Goal: Find specific page/section: Find specific page/section

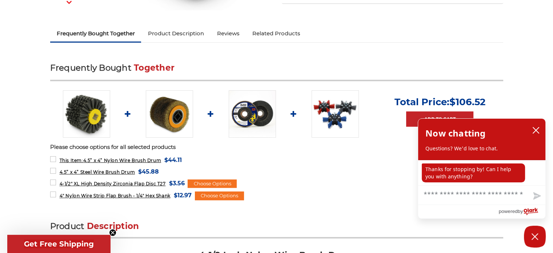
scroll to position [218, 0]
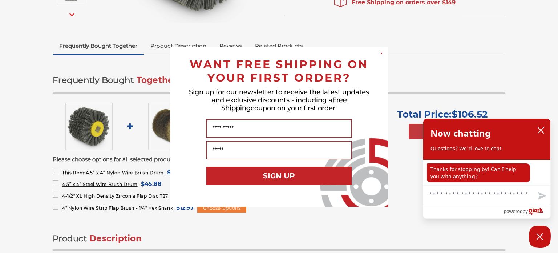
click at [382, 52] on circle "Close dialog" at bounding box center [381, 52] width 7 height 7
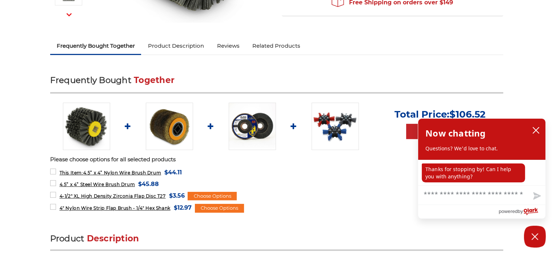
click at [335, 132] on img at bounding box center [334, 125] width 47 height 47
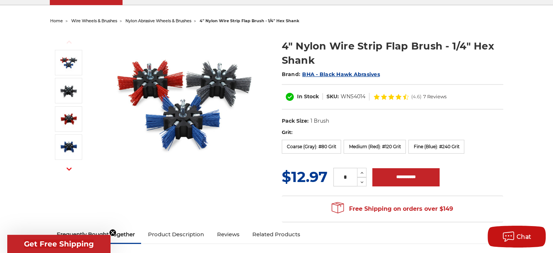
scroll to position [254, 0]
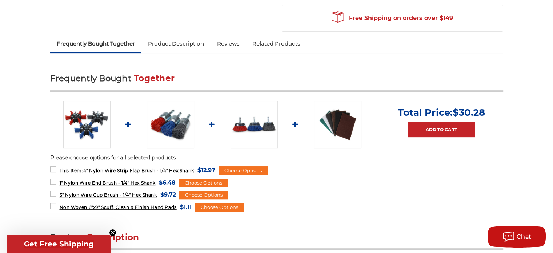
click at [166, 127] on img at bounding box center [170, 124] width 47 height 47
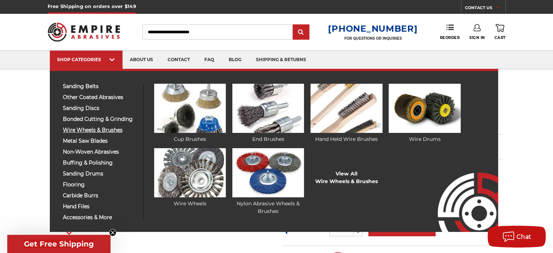
click at [96, 130] on span "wire wheels & brushes" at bounding box center [100, 129] width 75 height 5
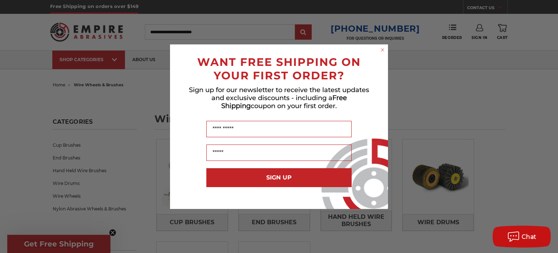
click at [383, 50] on circle "Close dialog" at bounding box center [382, 49] width 7 height 7
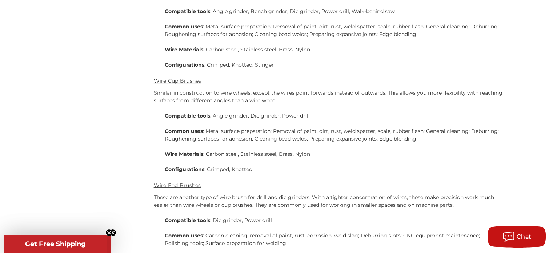
scroll to position [2871, 0]
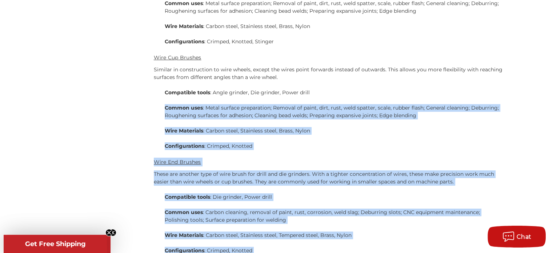
scroll to position [2941, 0]
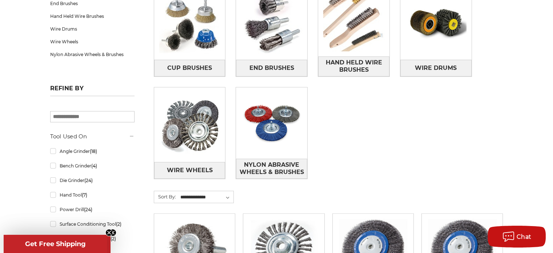
scroll to position [145, 0]
